Goal: Check status

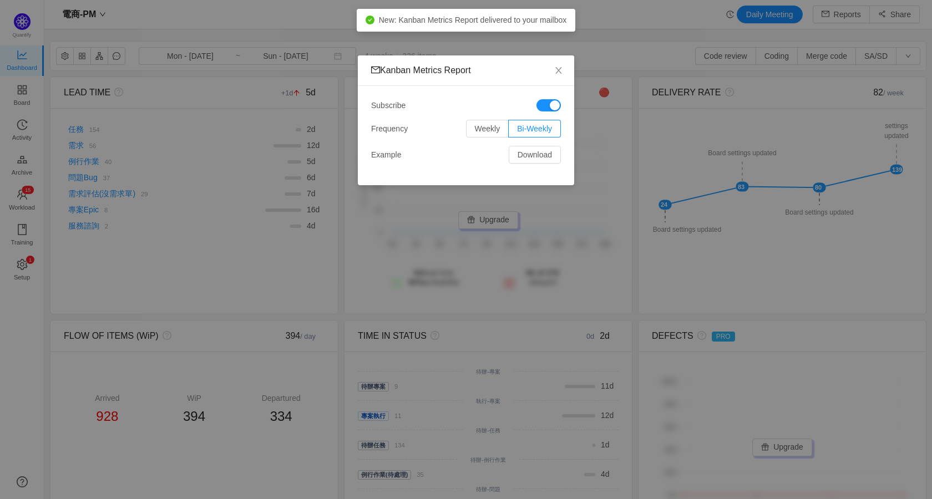
scroll to position [483, 862]
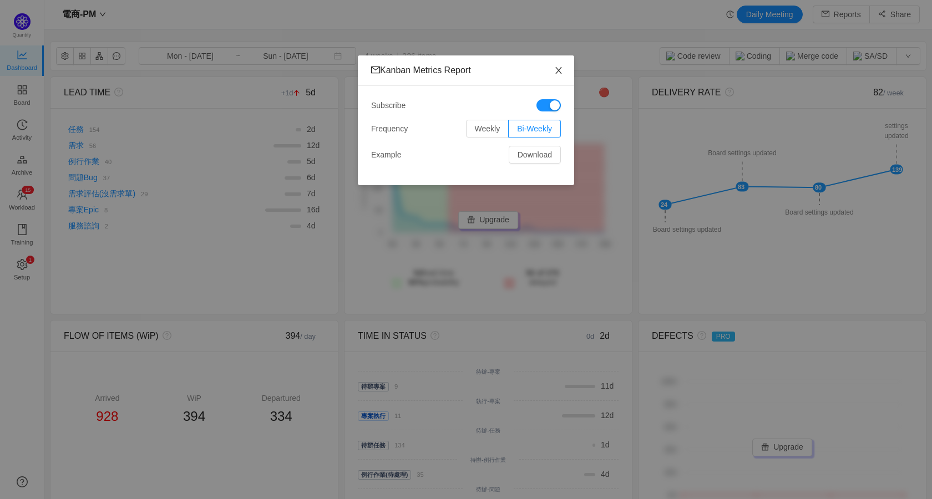
click at [564, 73] on span "Close" at bounding box center [558, 70] width 31 height 31
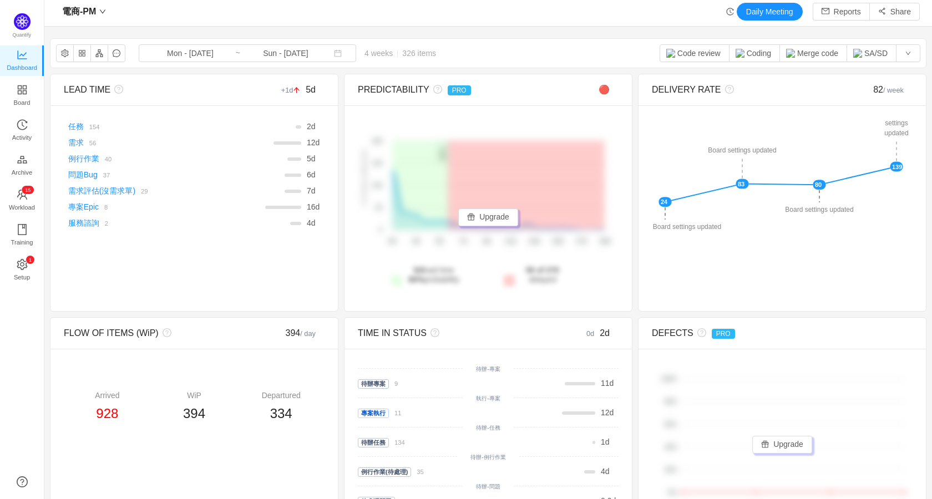
scroll to position [0, 0]
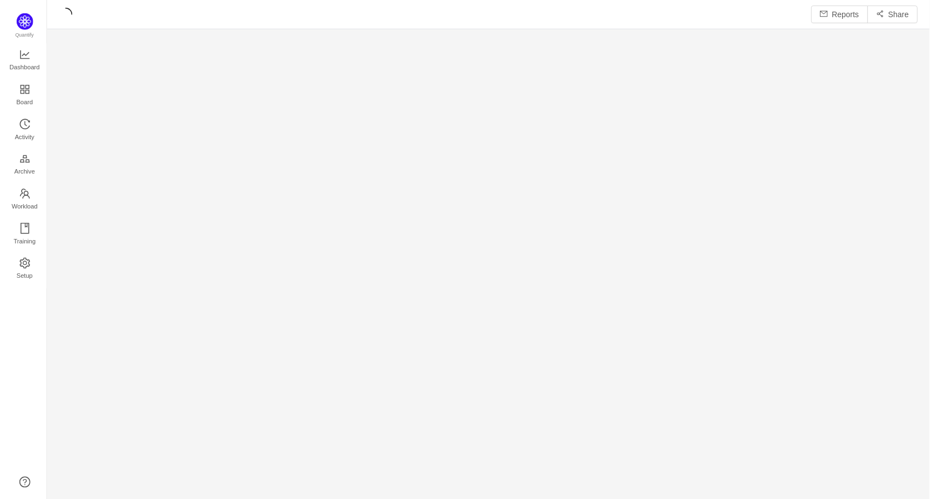
scroll to position [485, 862]
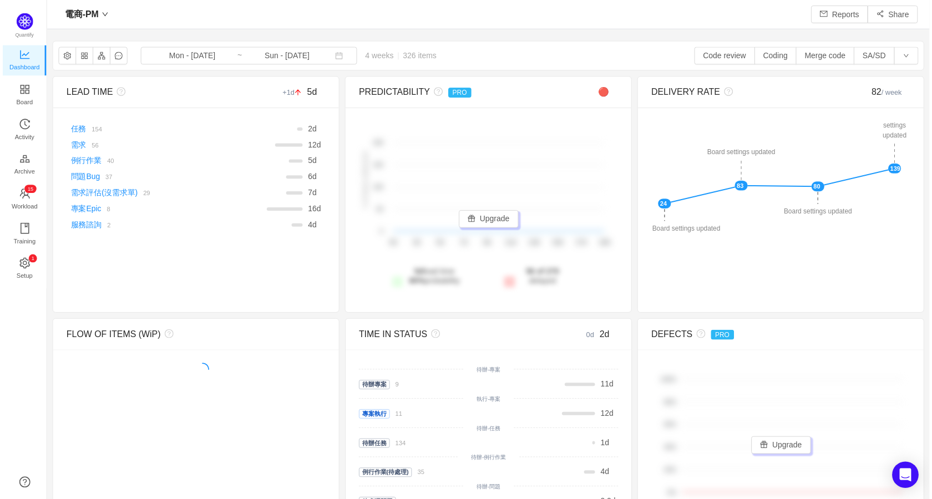
scroll to position [483, 862]
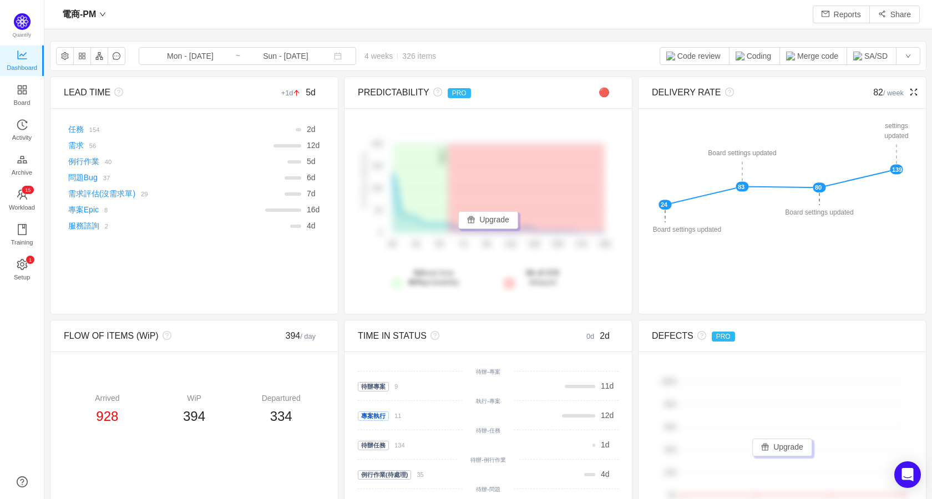
drag, startPoint x: 658, startPoint y: 210, endPoint x: 652, endPoint y: 197, distance: 13.6
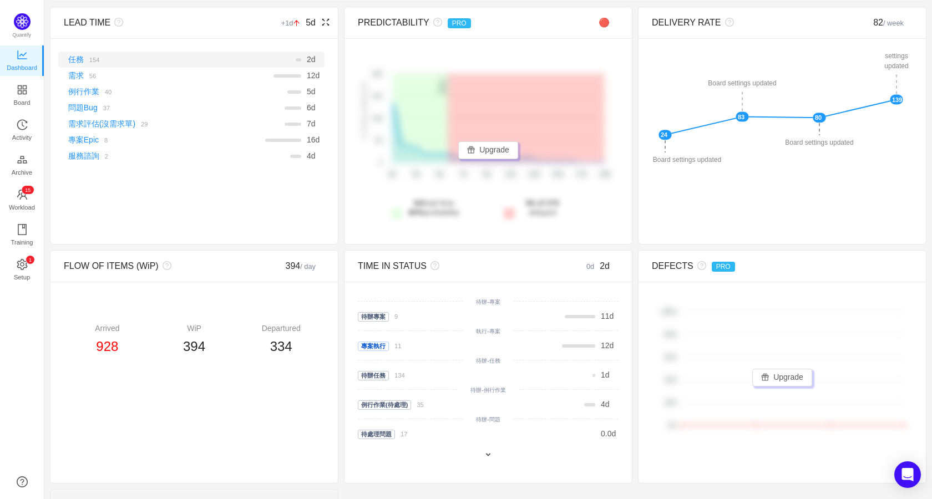
scroll to position [166, 0]
